Goal: Task Accomplishment & Management: Manage account settings

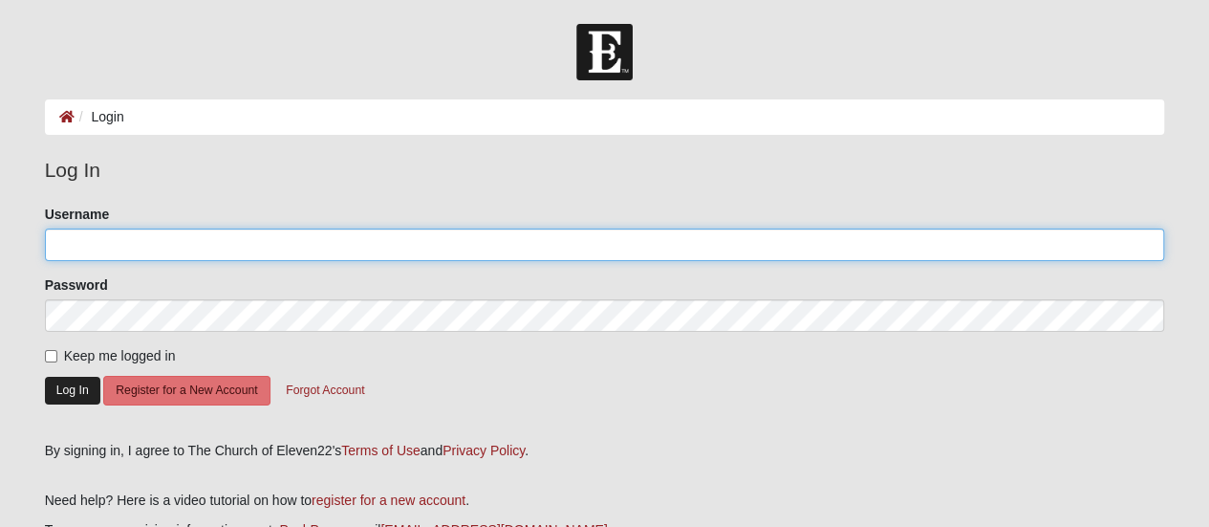
type input "lrt6131"
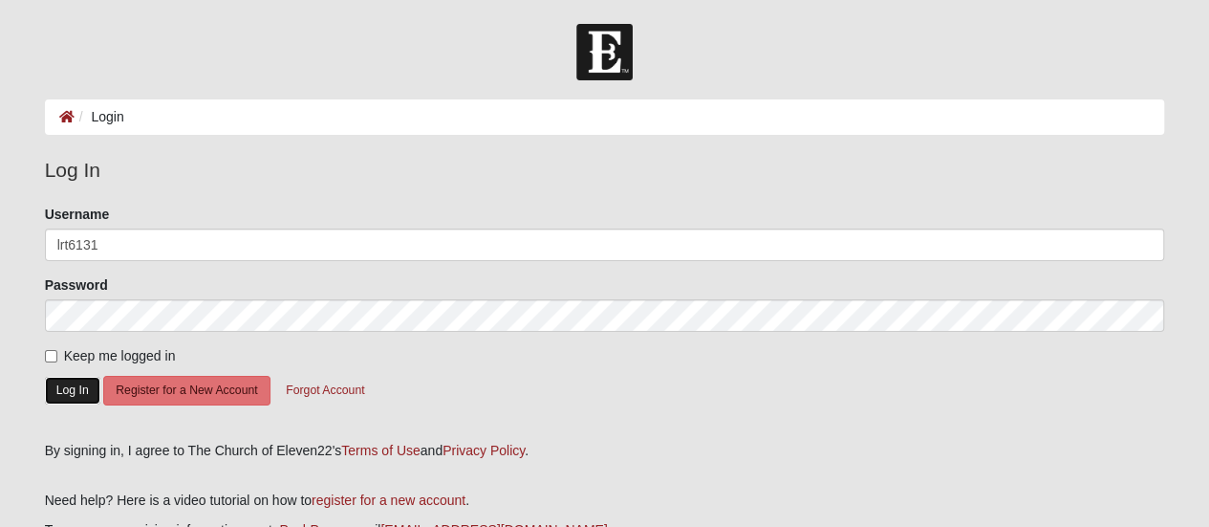
click at [68, 387] on button "Log In" at bounding box center [72, 391] width 55 height 28
